Goal: Task Accomplishment & Management: Manage account settings

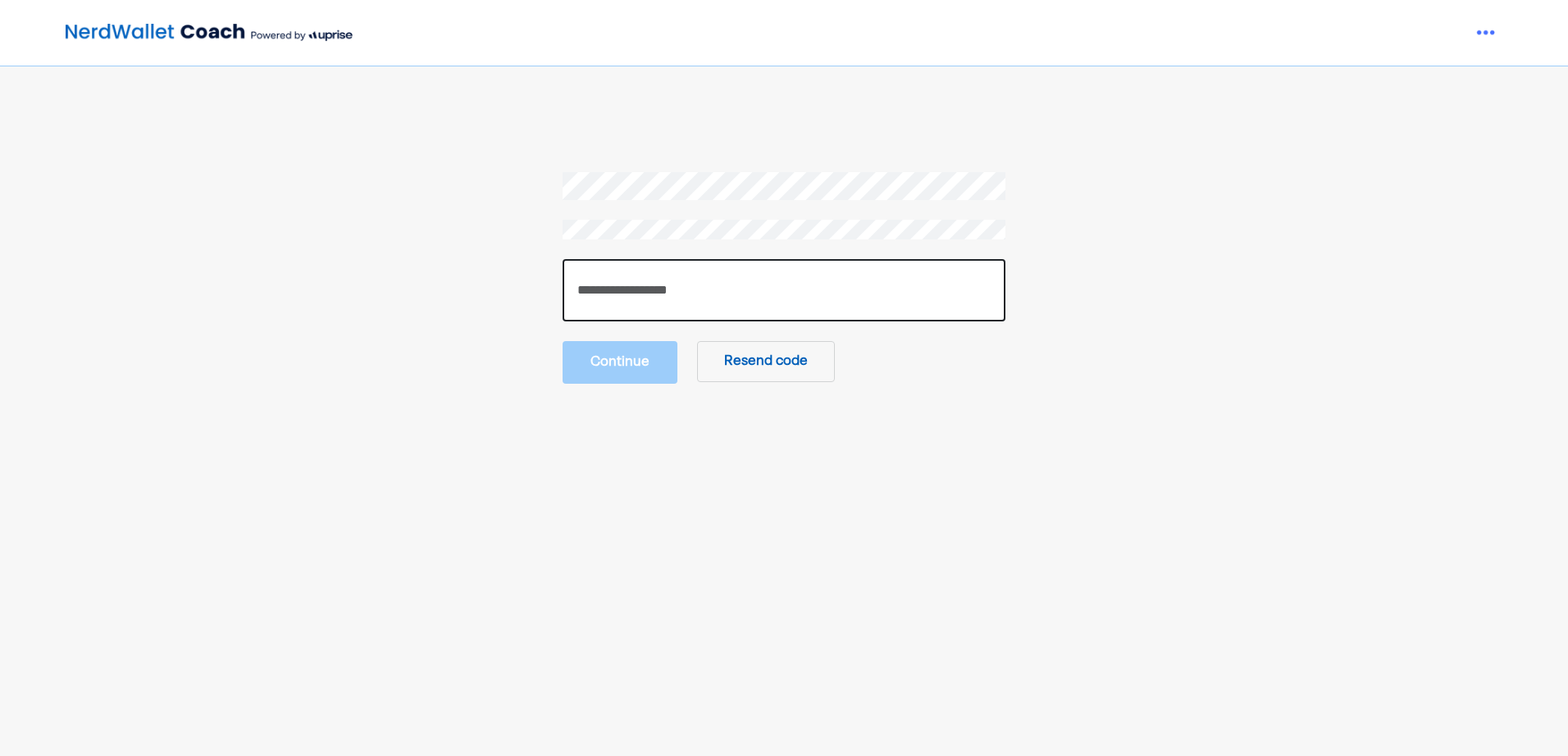
click at [716, 291] on input "number" at bounding box center [784, 290] width 443 height 62
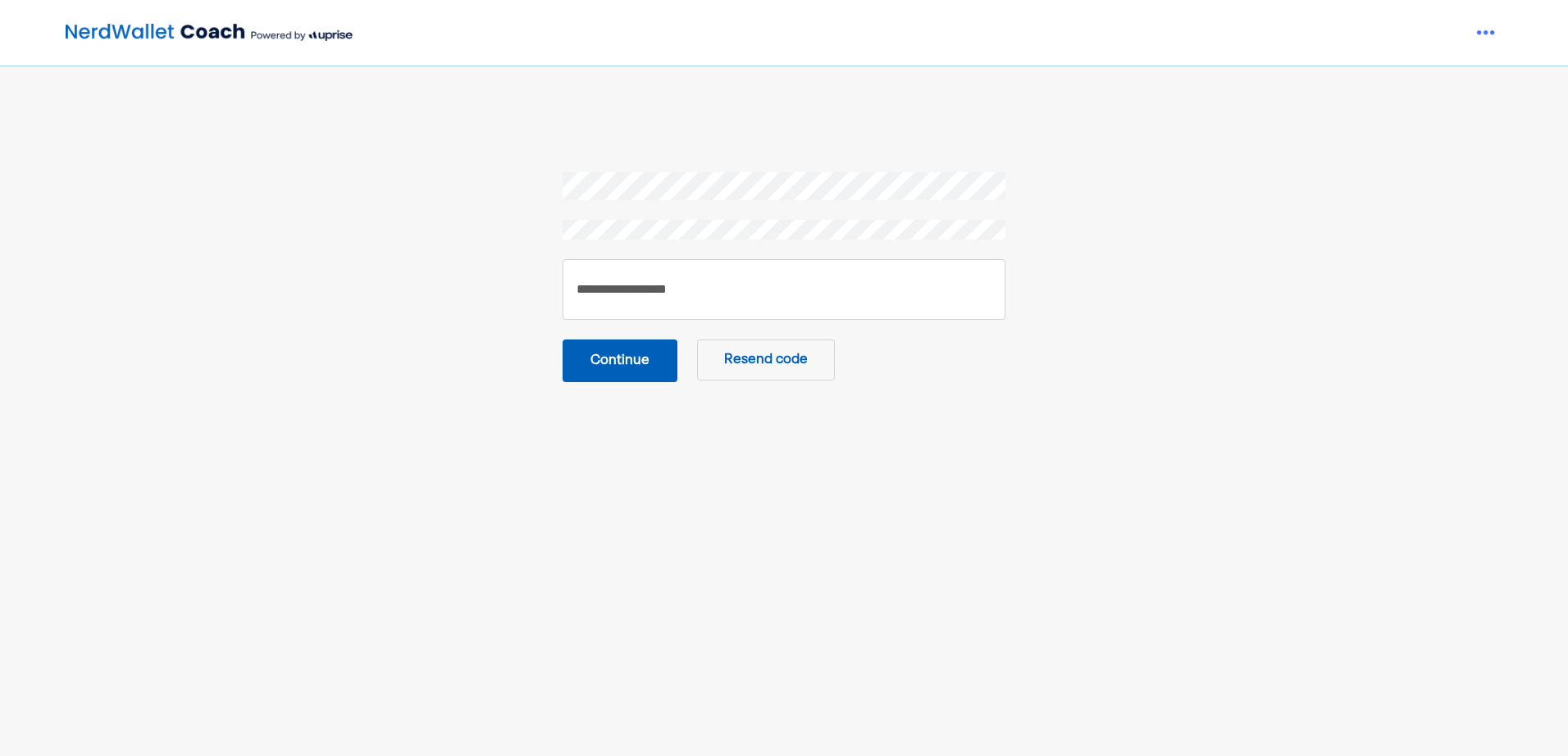
click at [632, 365] on button "Continue" at bounding box center [620, 361] width 115 height 42
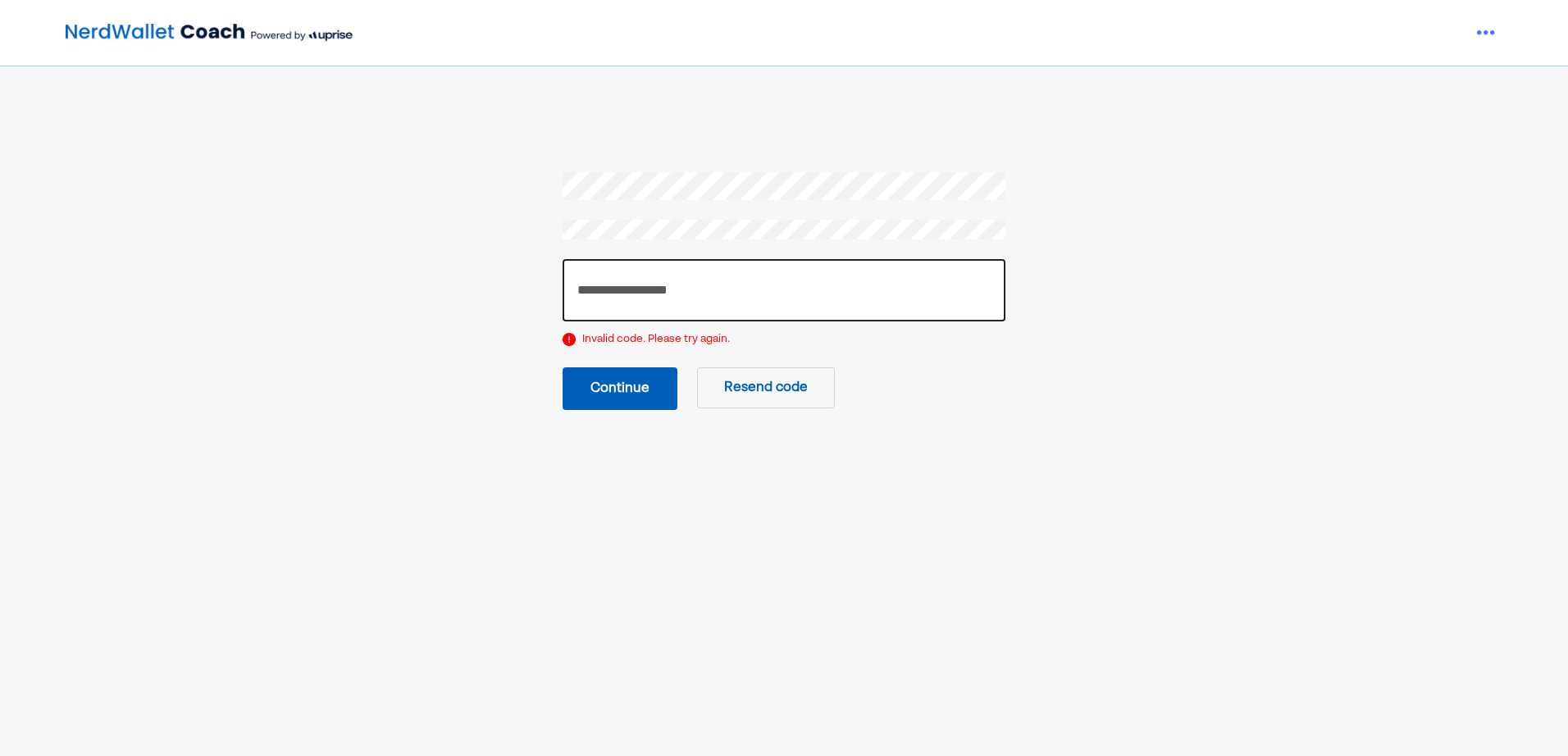
drag, startPoint x: 753, startPoint y: 284, endPoint x: 444, endPoint y: 294, distance: 309.2
click at [445, 295] on section "****** Invalid code. Please try again. Continue Resend code" at bounding box center [784, 291] width 1058 height 238
type input "******"
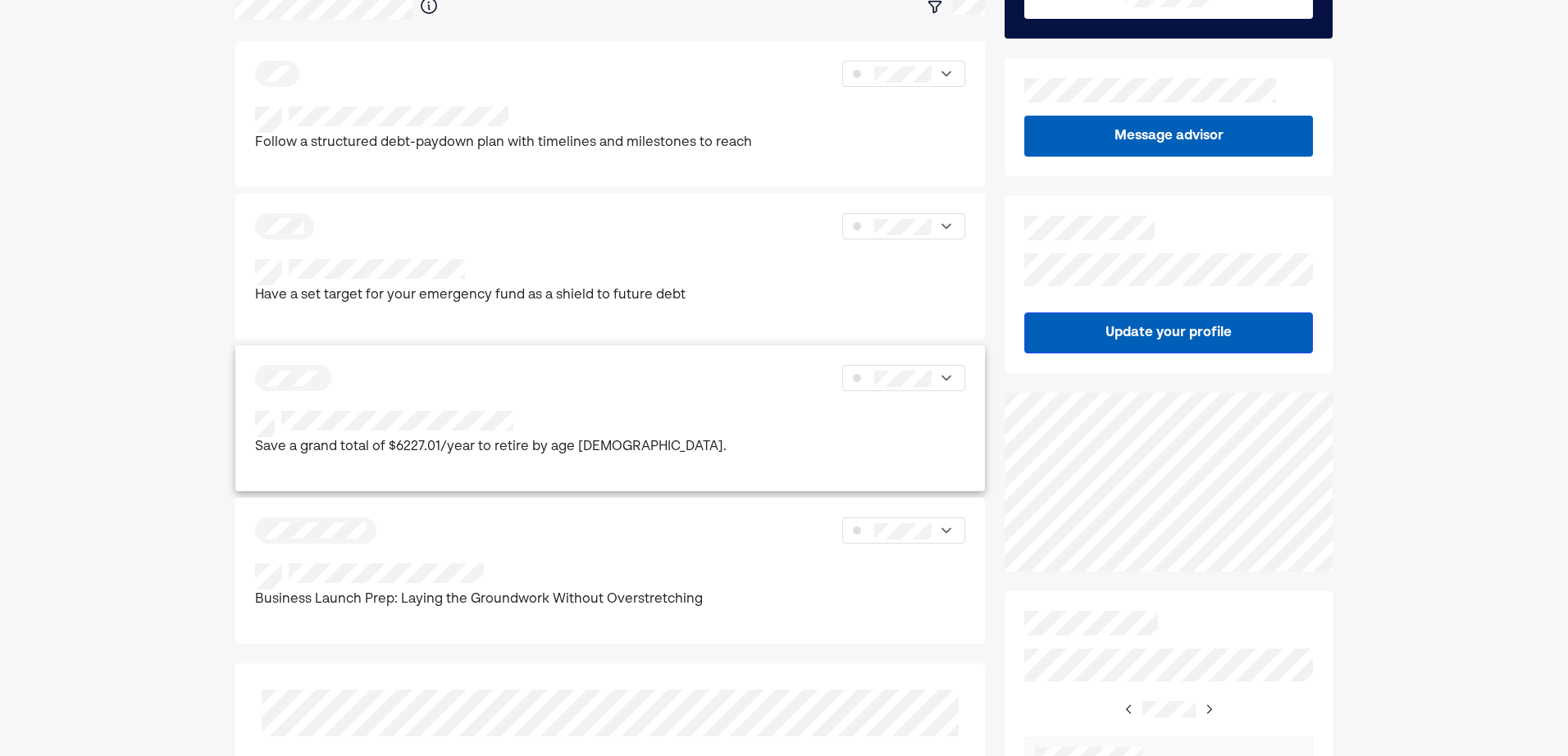
scroll to position [246, 0]
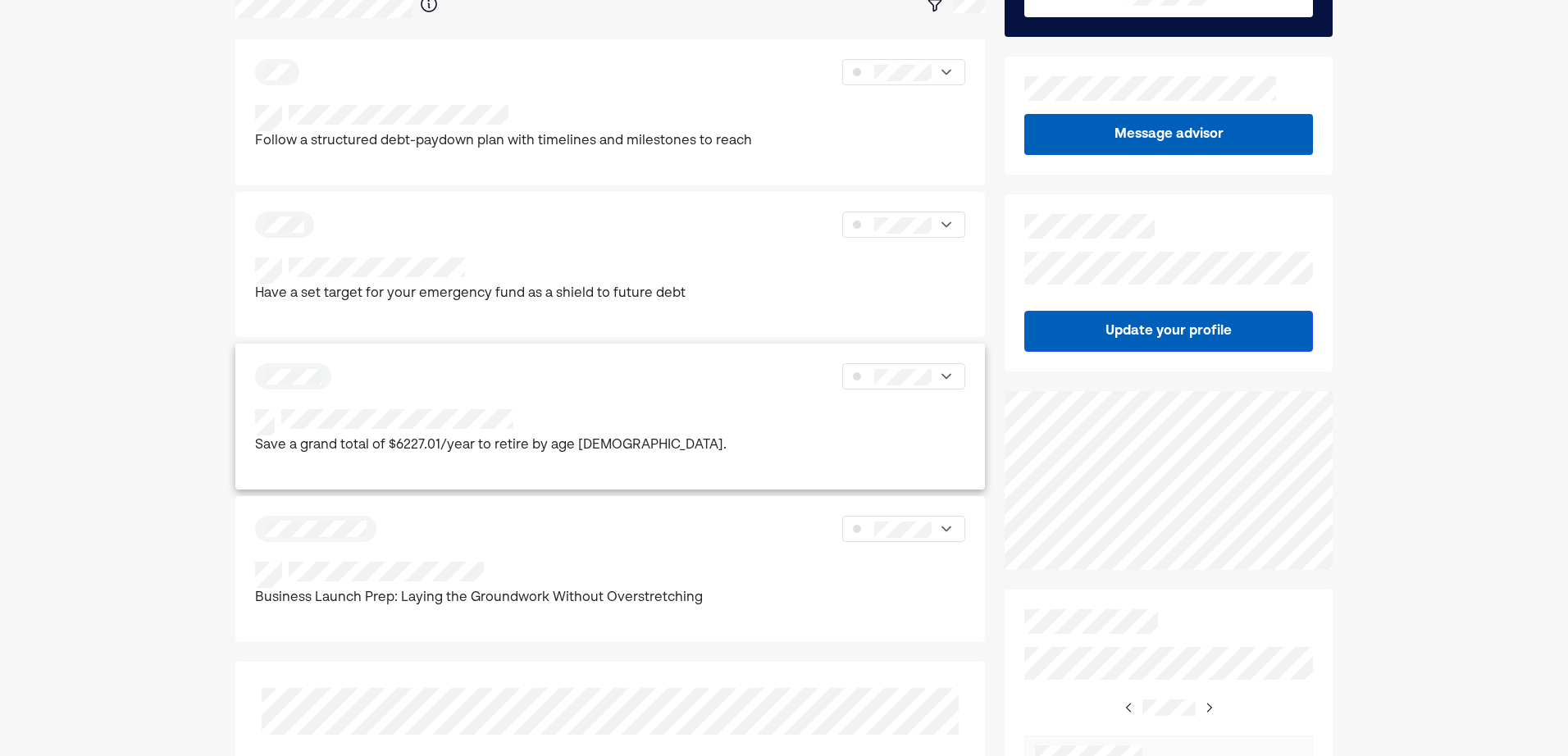
click at [908, 409] on div "Save a grand total of $6227.01/year to retire by age [DEMOGRAPHIC_DATA]." at bounding box center [610, 432] width 710 height 47
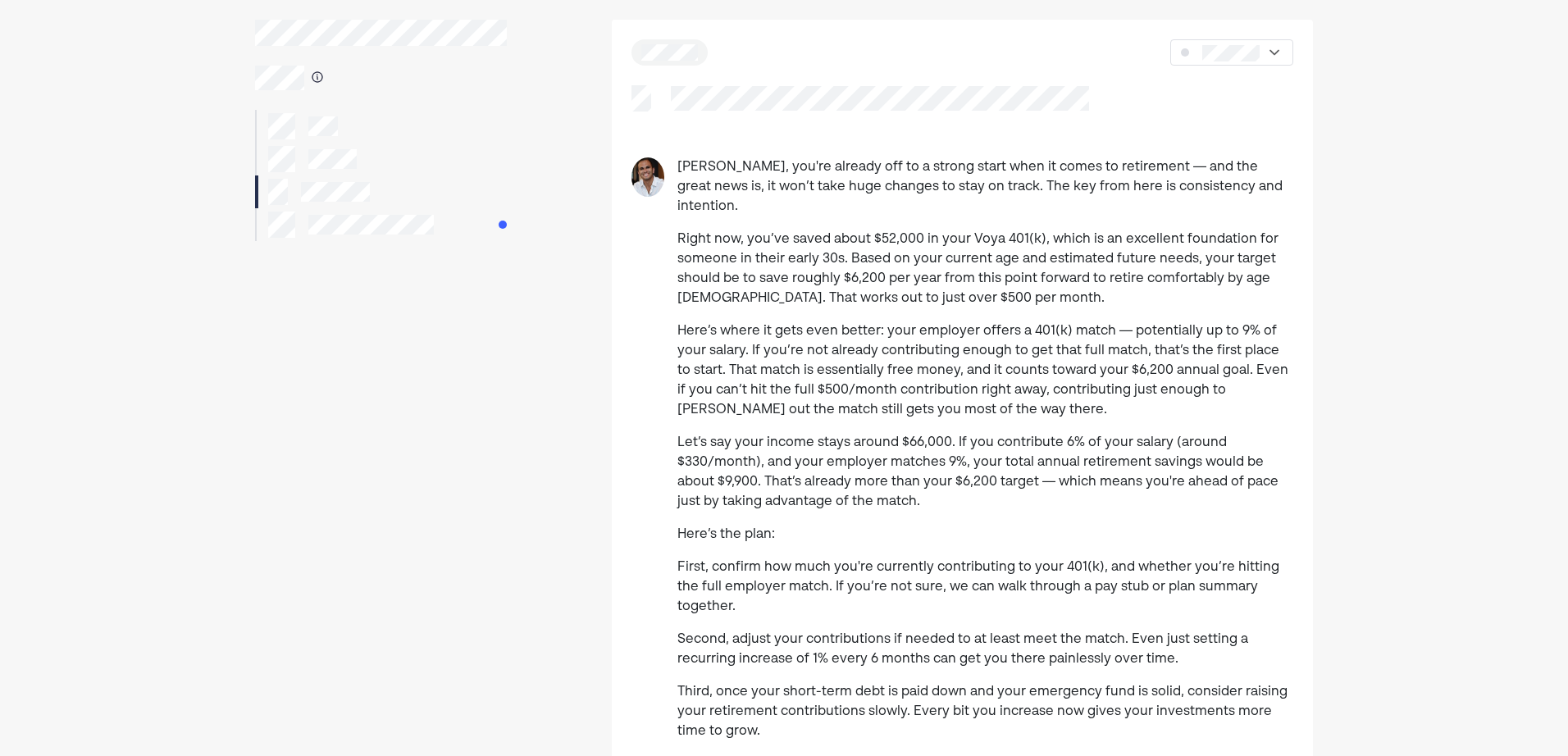
scroll to position [64, 0]
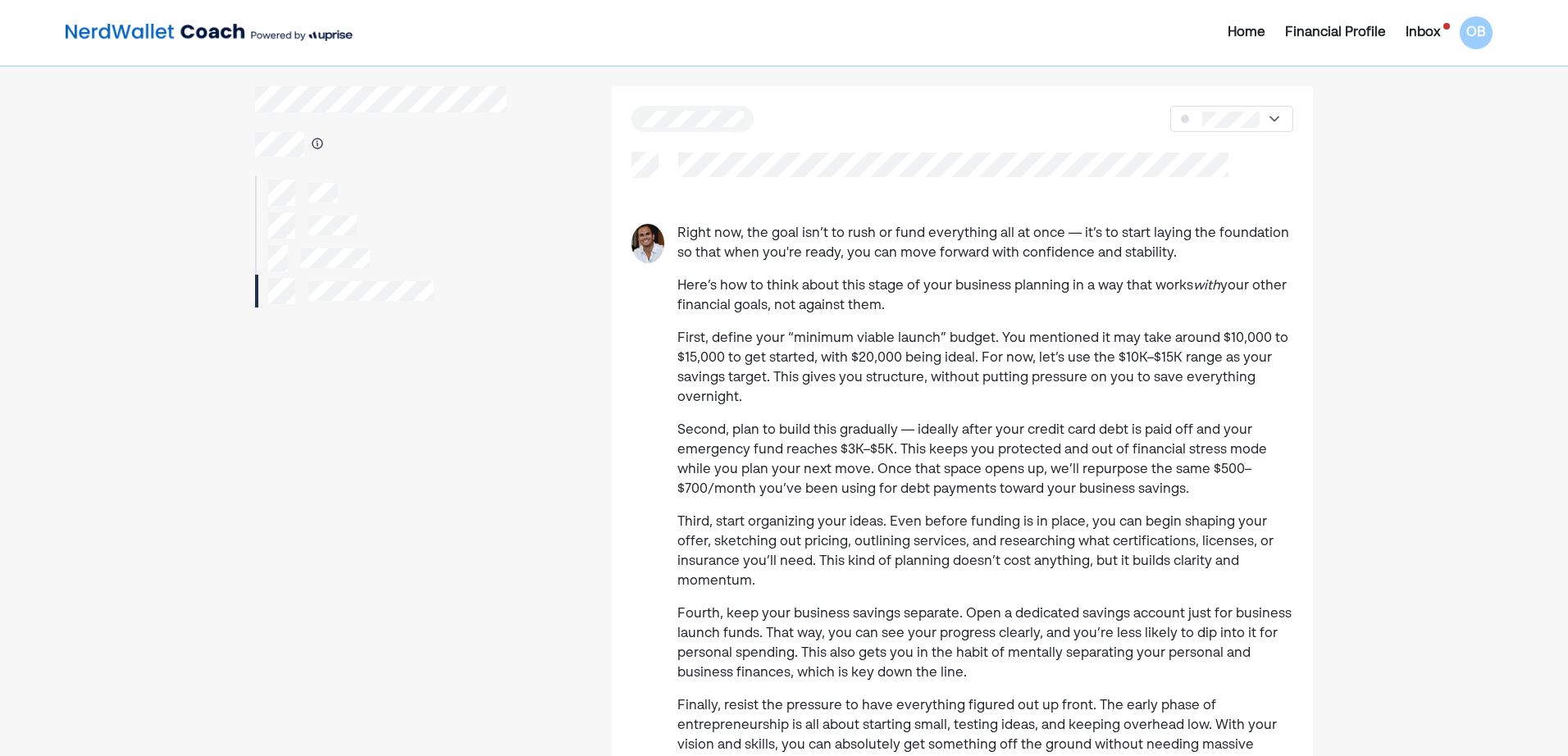
click at [1332, 26] on div "Financial Profile" at bounding box center [1335, 32] width 101 height 20
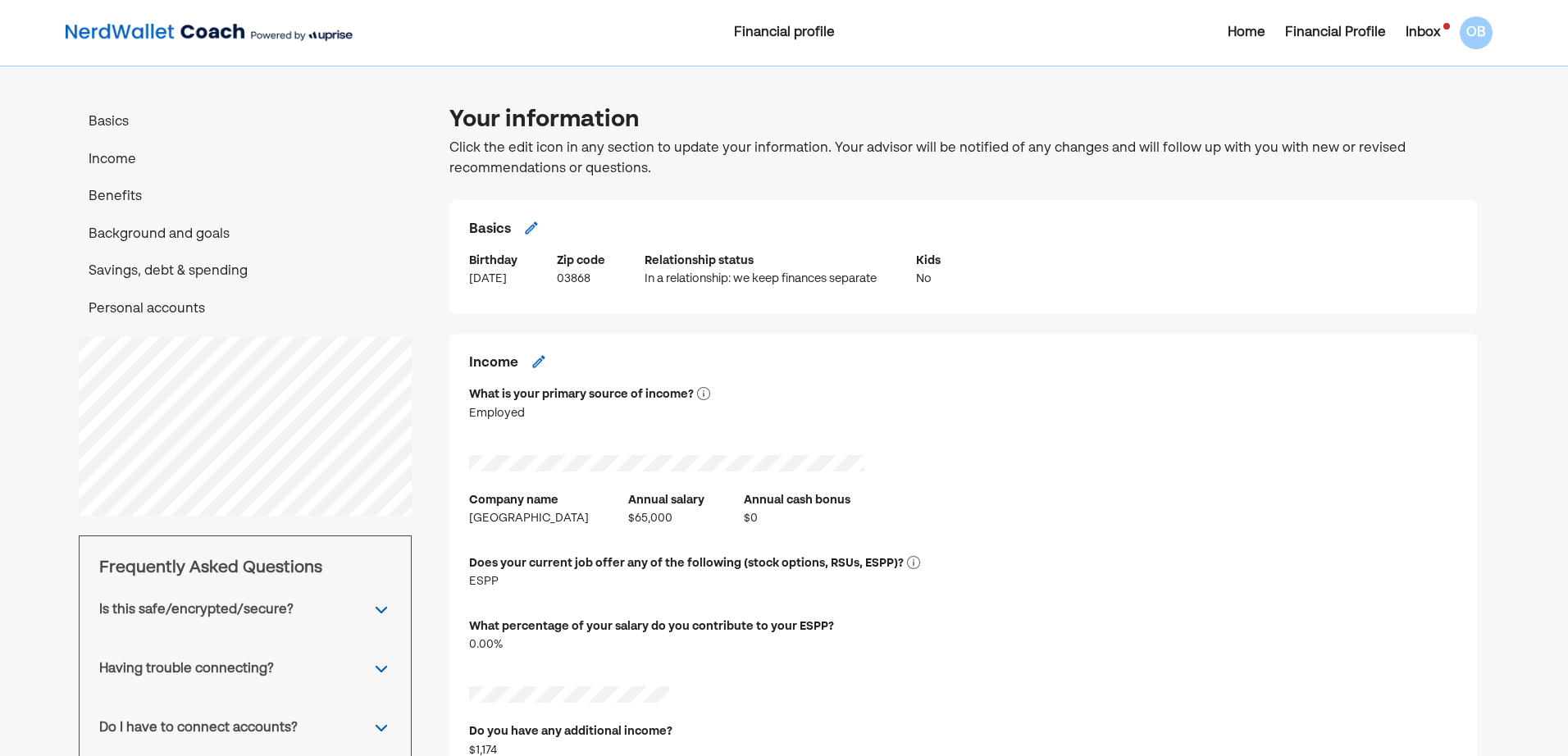
click at [1427, 30] on div "Inbox" at bounding box center [1423, 32] width 34 height 20
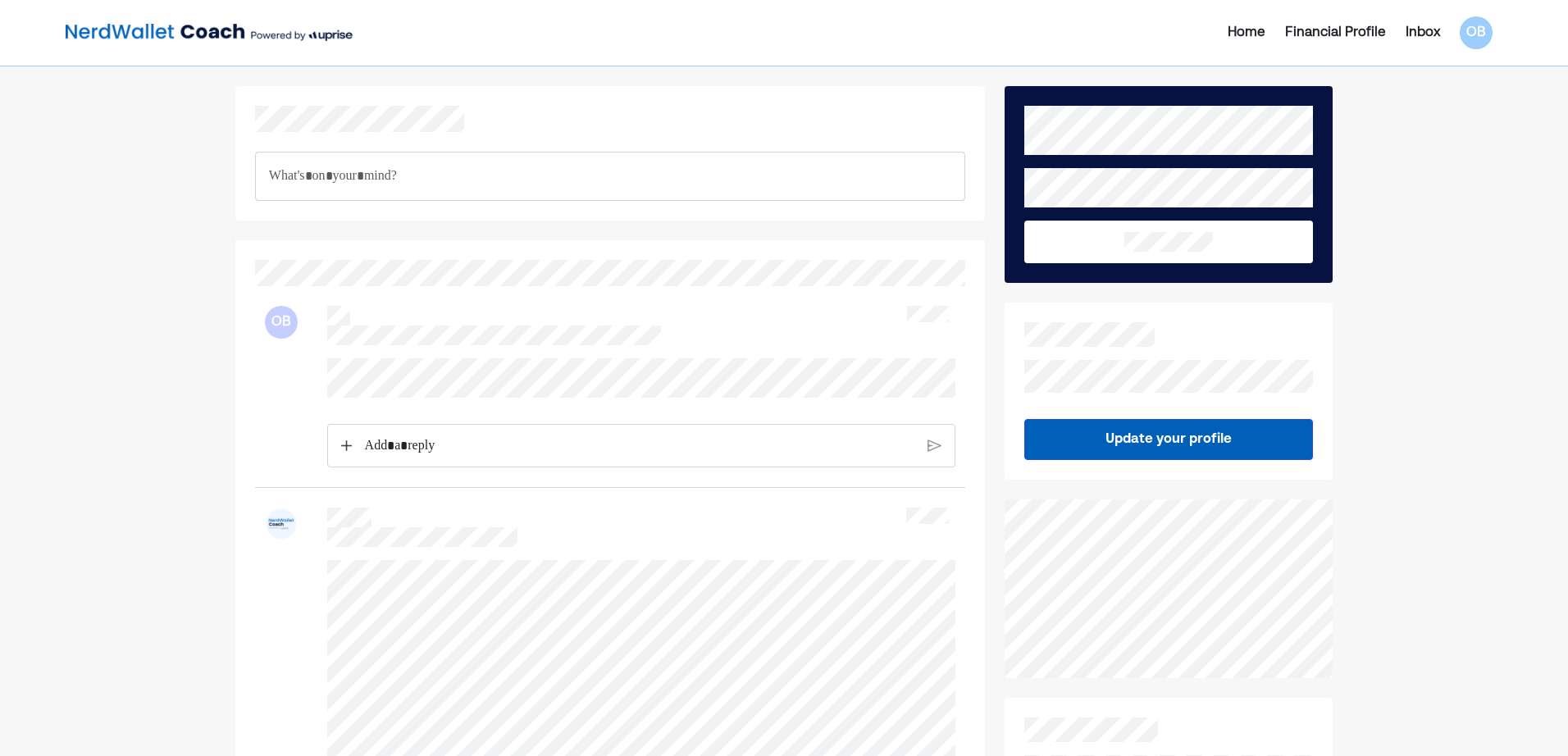
click at [1360, 34] on div "Financial Profile" at bounding box center [1335, 32] width 101 height 20
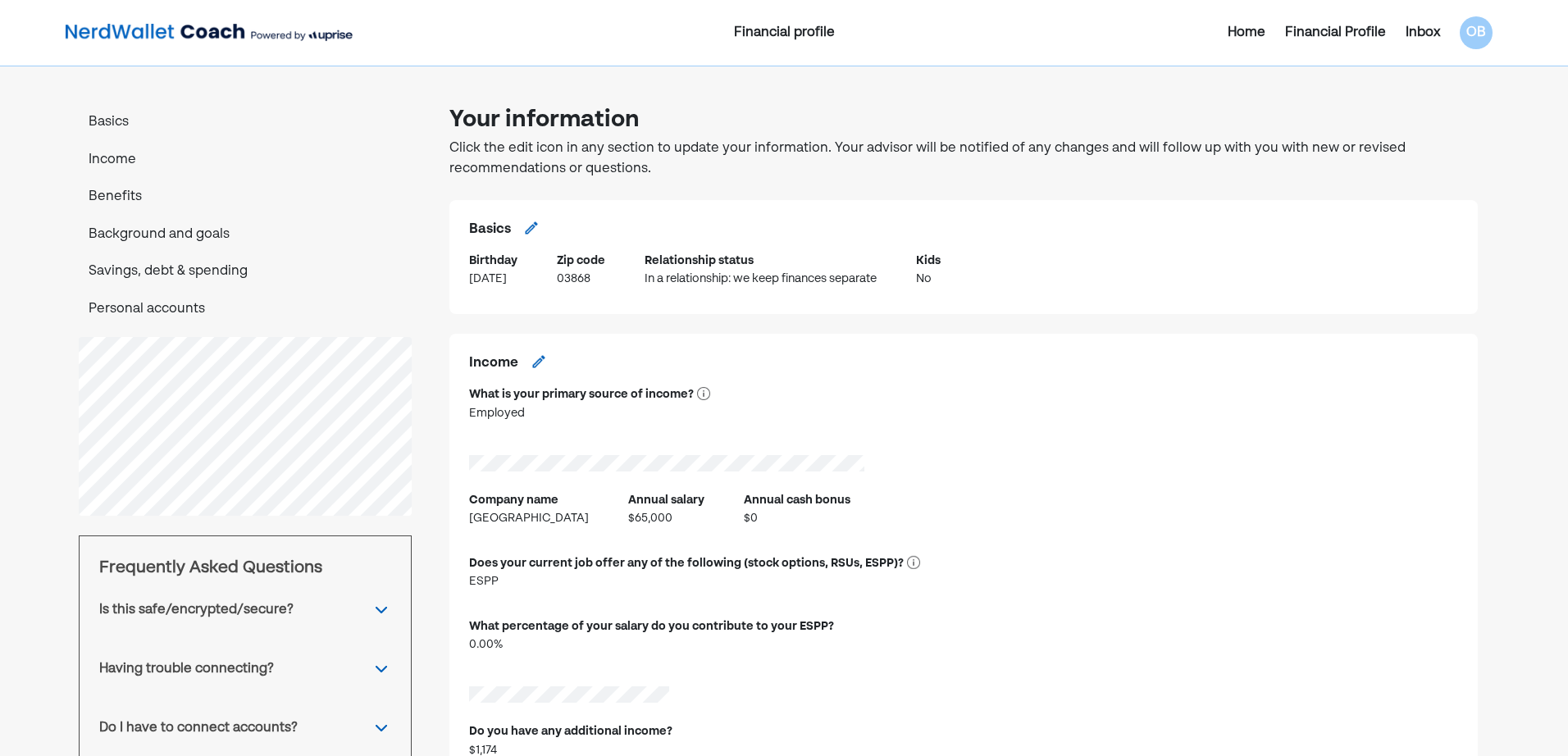
click at [1253, 35] on div "Home" at bounding box center [1246, 32] width 38 height 20
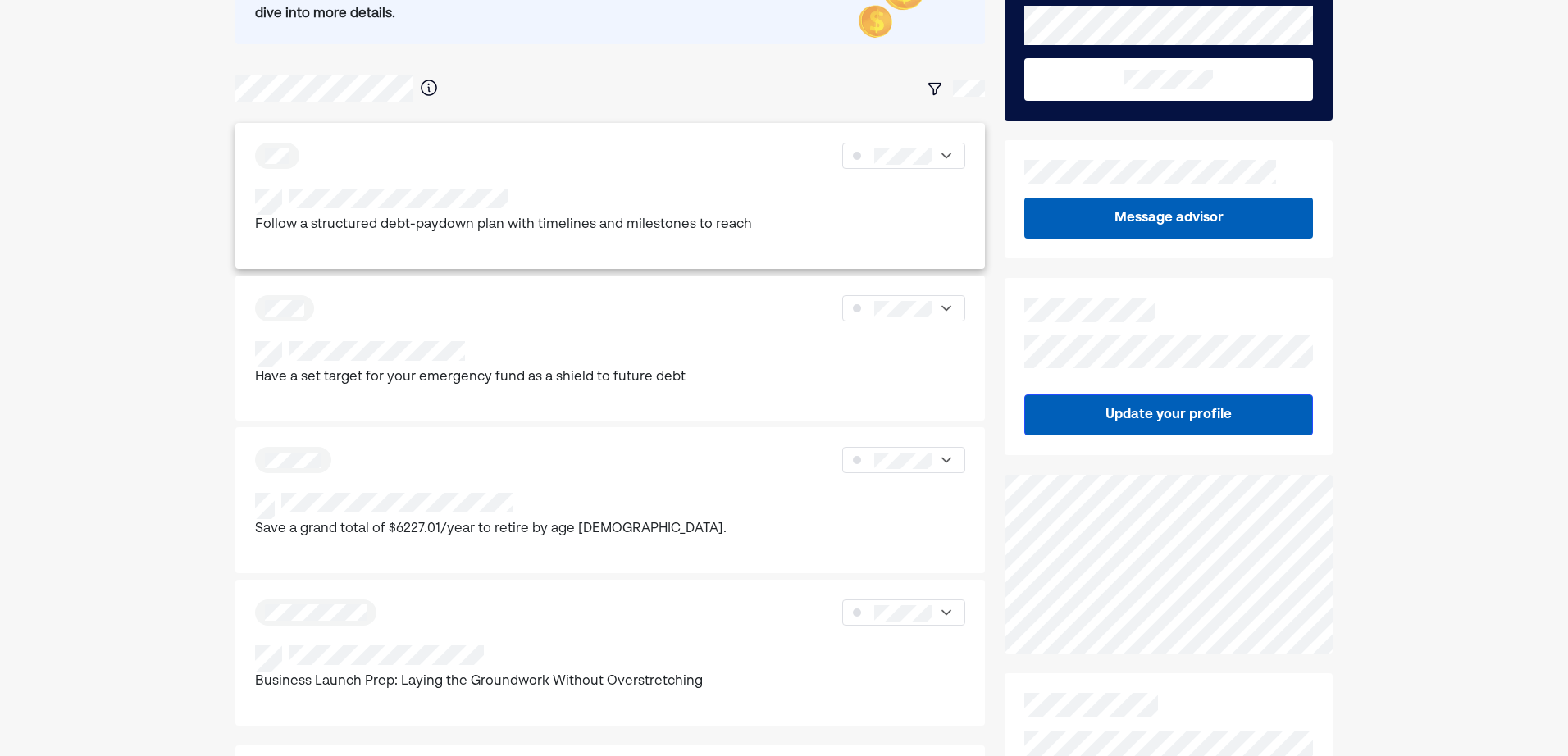
scroll to position [164, 0]
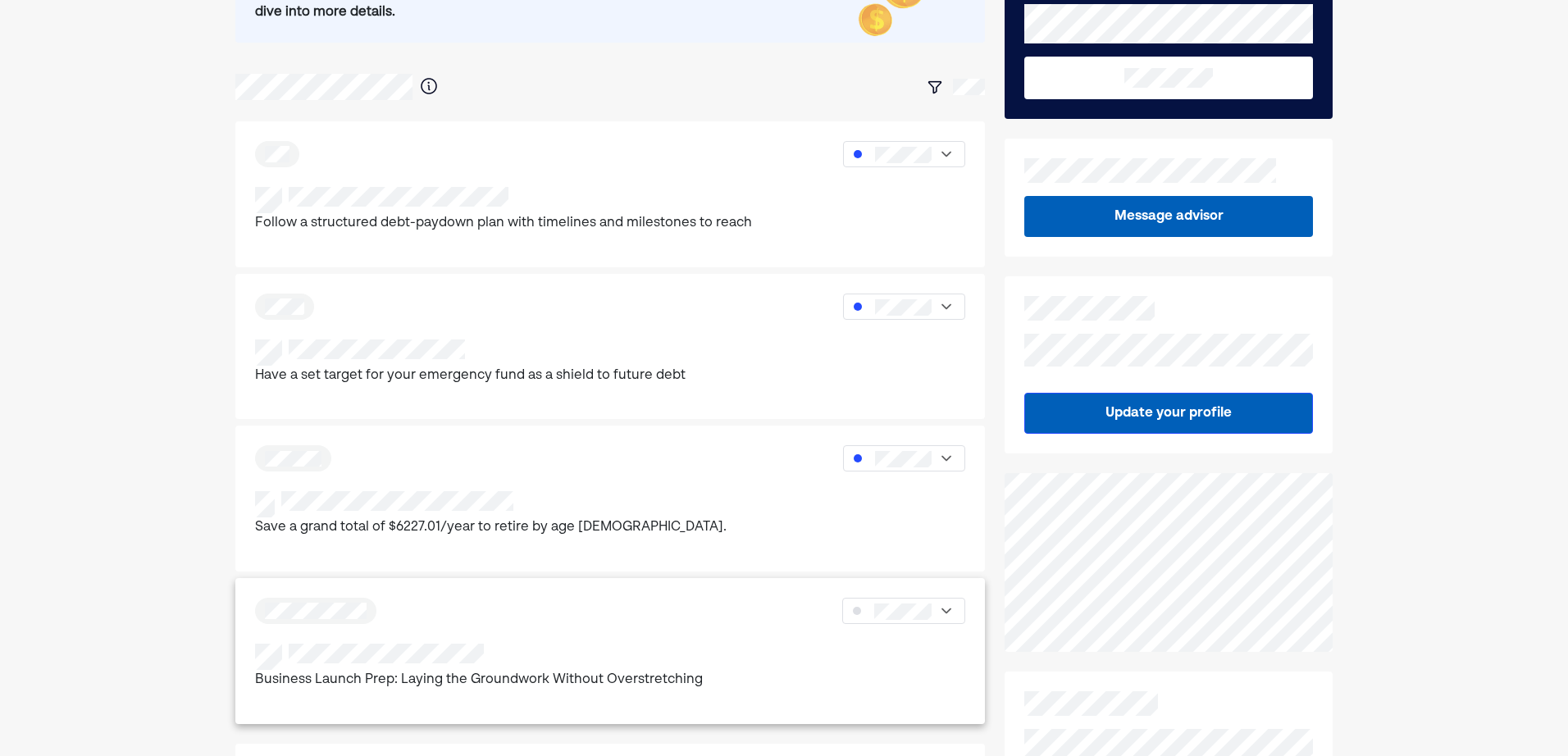
click at [934, 622] on div at bounding box center [903, 611] width 123 height 26
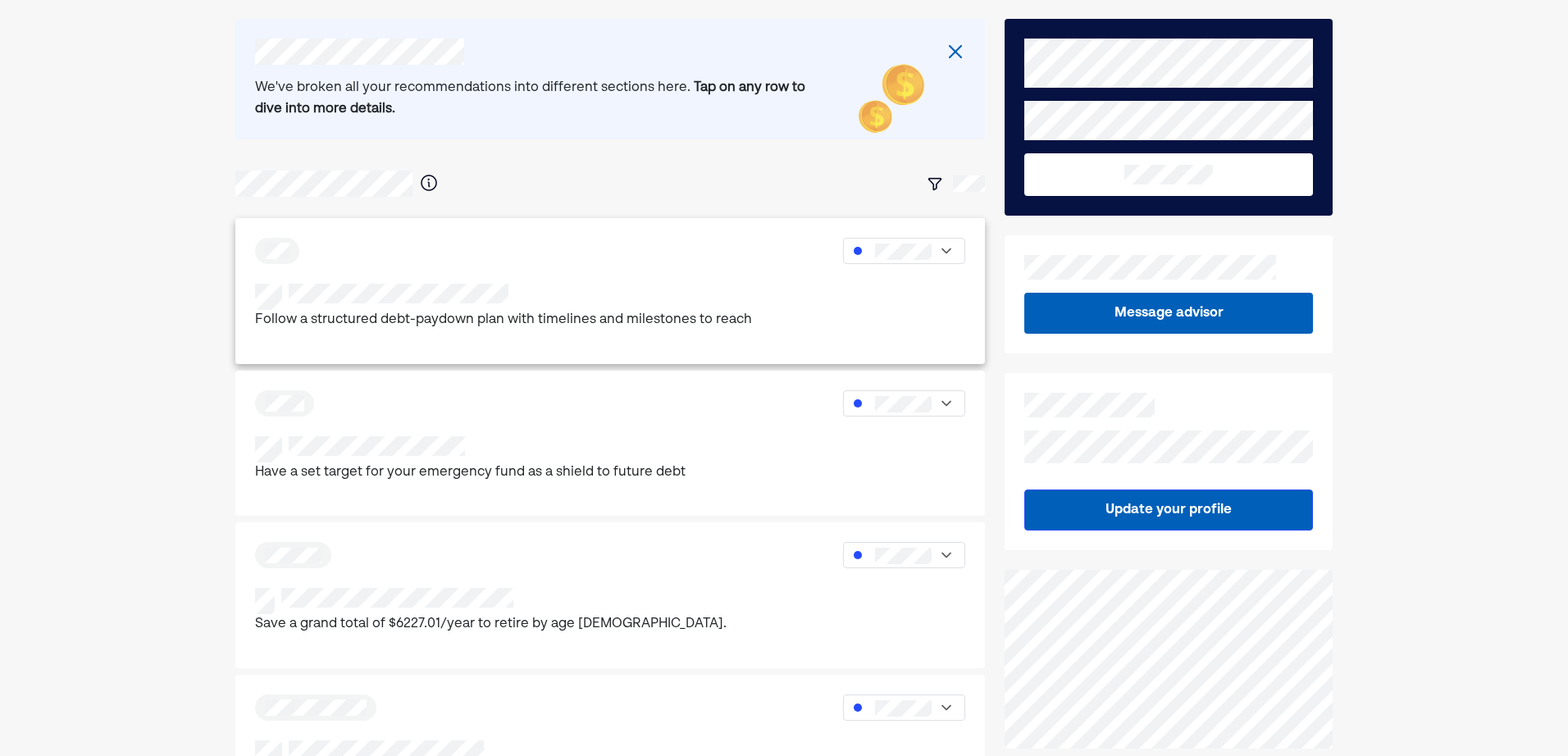
scroll to position [65, 0]
